Goal: Information Seeking & Learning: Check status

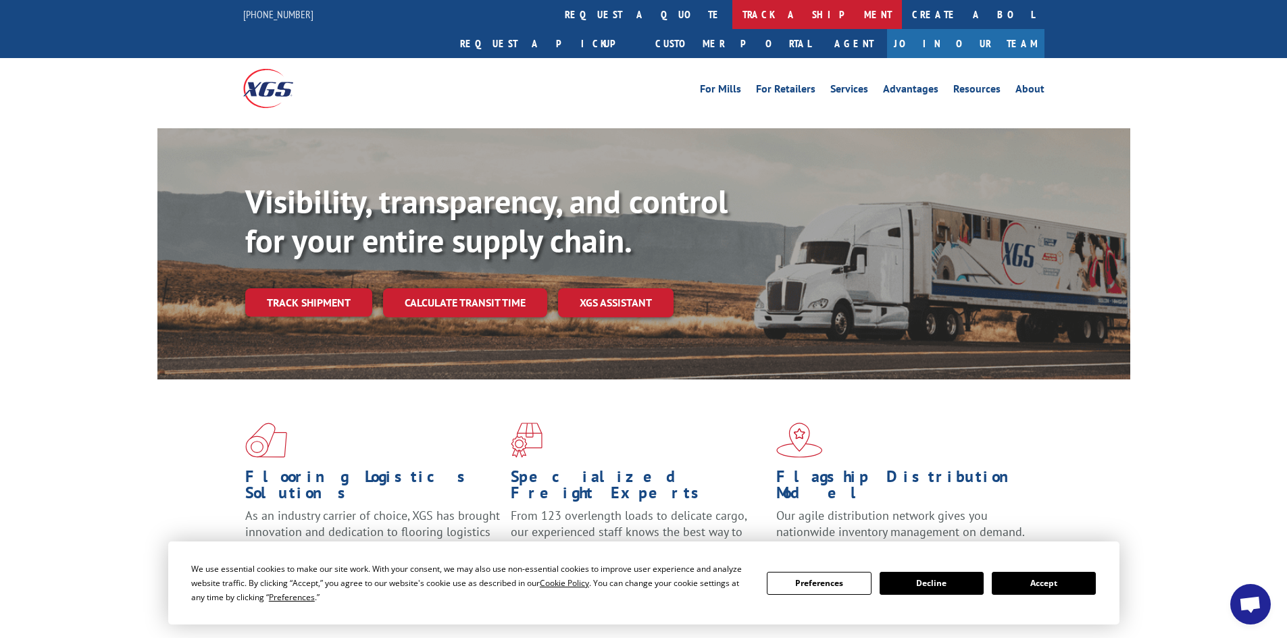
click at [732, 19] on link "track a shipment" at bounding box center [817, 14] width 170 height 29
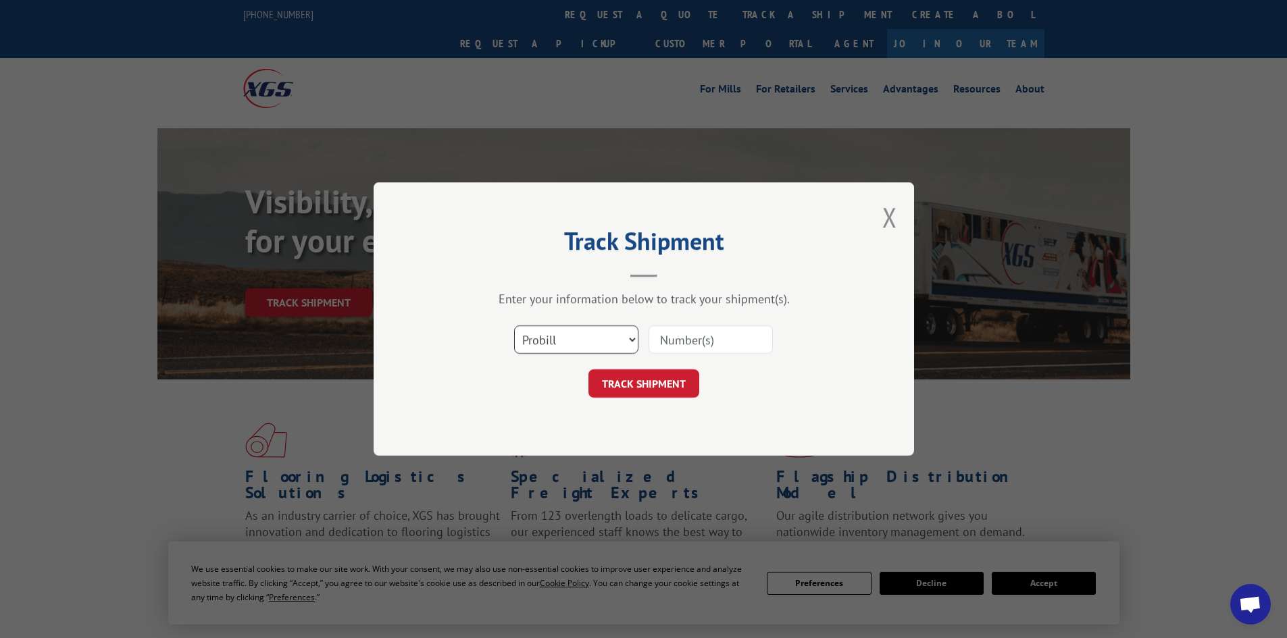
click at [557, 334] on select "Select category... Probill BOL PO" at bounding box center [576, 340] width 124 height 28
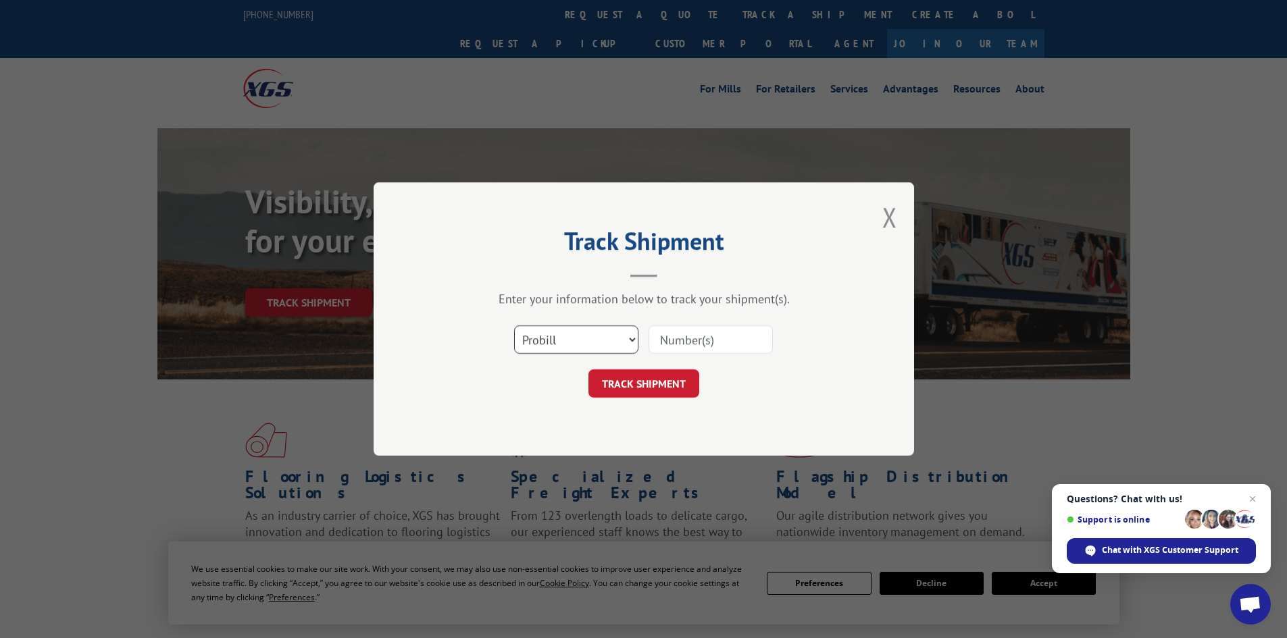
select select "po"
click at [514, 326] on select "Select category... Probill BOL PO" at bounding box center [576, 340] width 124 height 28
click at [706, 340] on input at bounding box center [711, 340] width 124 height 28
paste input "10528550"
type input "10528550"
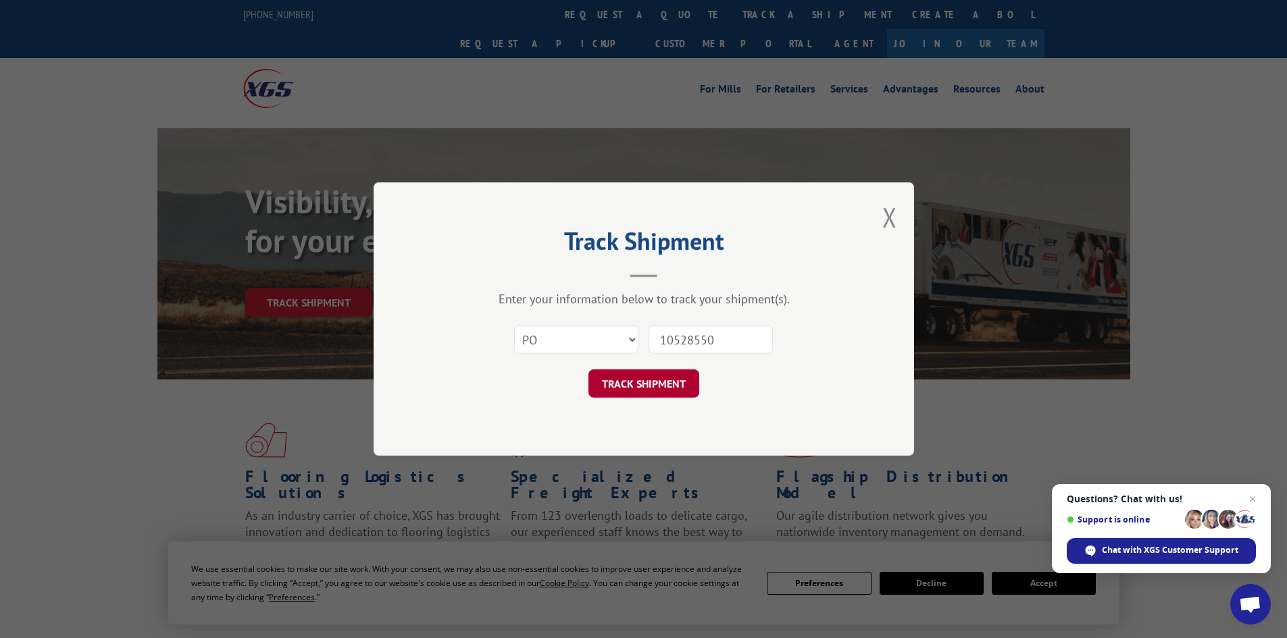
click at [653, 385] on button "TRACK SHIPMENT" at bounding box center [643, 384] width 111 height 28
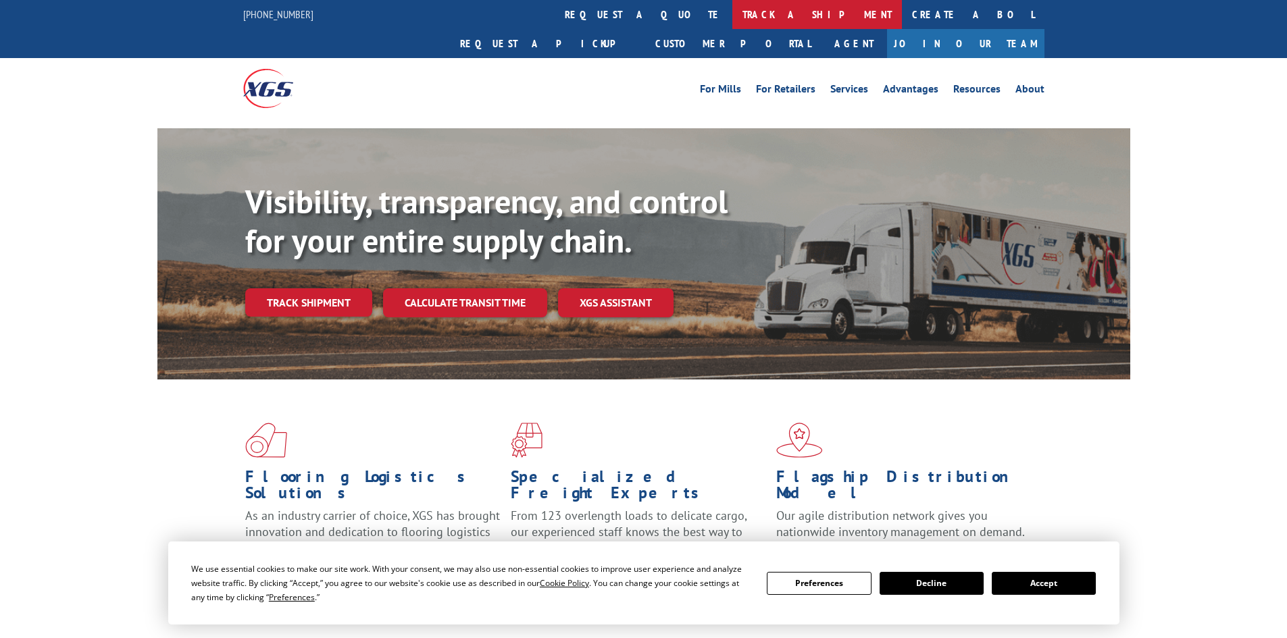
click at [732, 16] on link "track a shipment" at bounding box center [817, 14] width 170 height 29
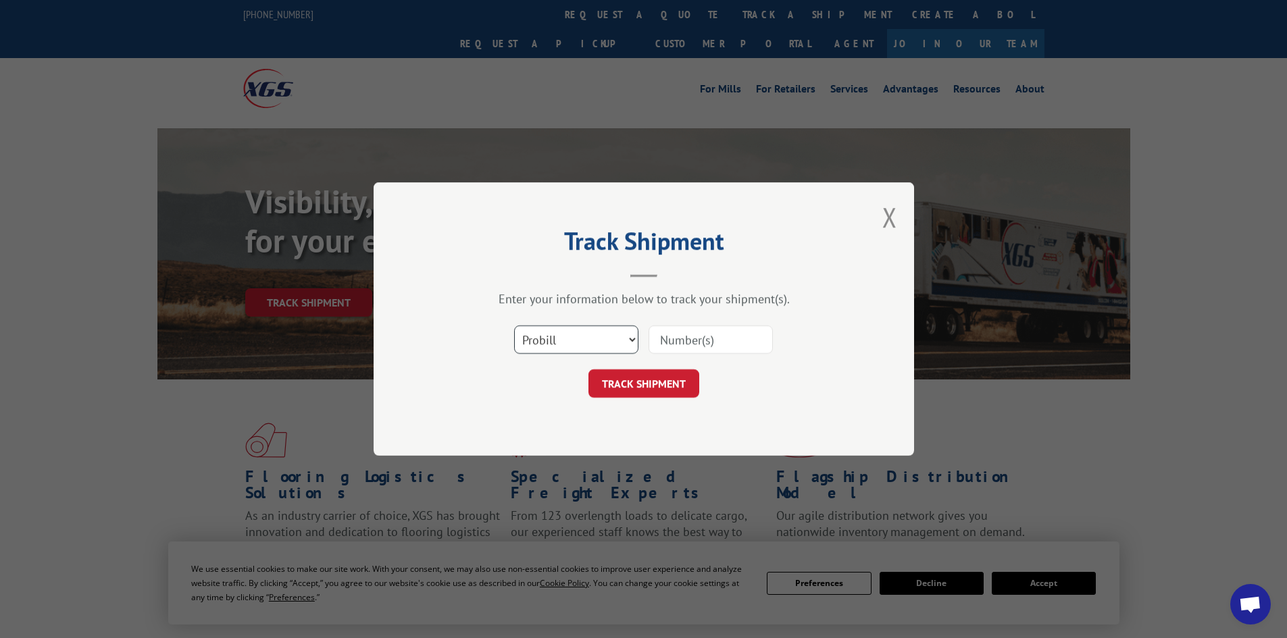
click at [578, 338] on select "Select category... Probill BOL PO" at bounding box center [576, 340] width 124 height 28
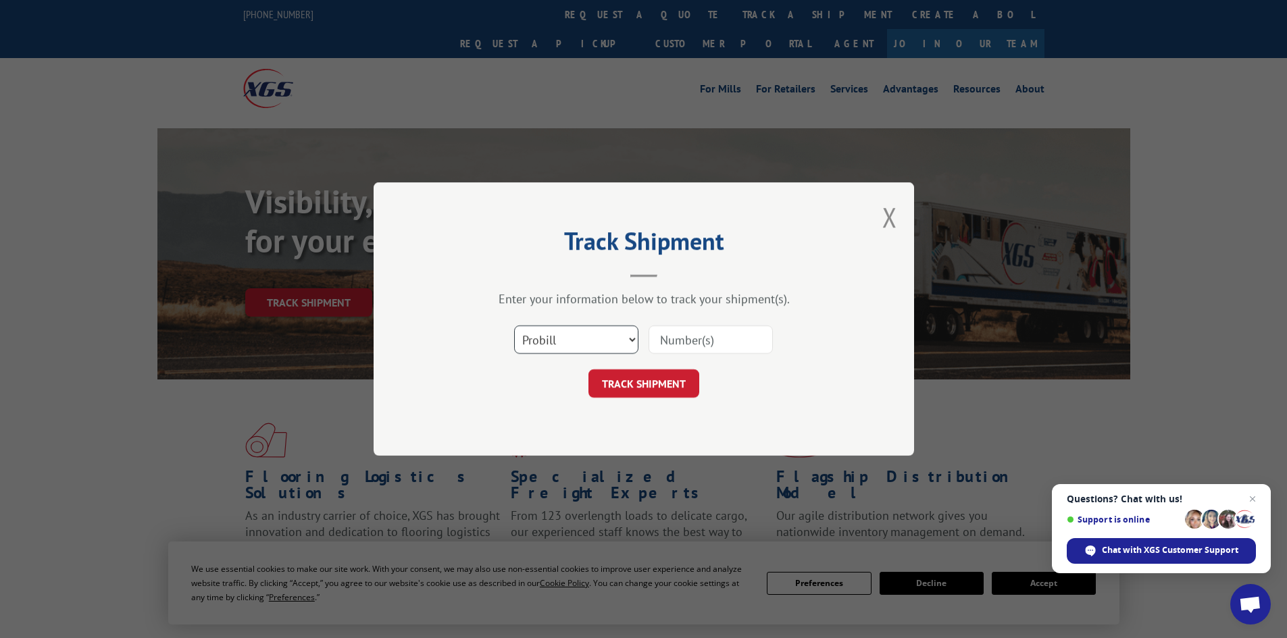
select select "po"
click at [514, 326] on select "Select category... Probill BOL PO" at bounding box center [576, 340] width 124 height 28
paste input "10528525"
type input "10528525"
click at [640, 390] on button "TRACK SHIPMENT" at bounding box center [643, 384] width 111 height 28
